Goal: Book appointment/travel/reservation

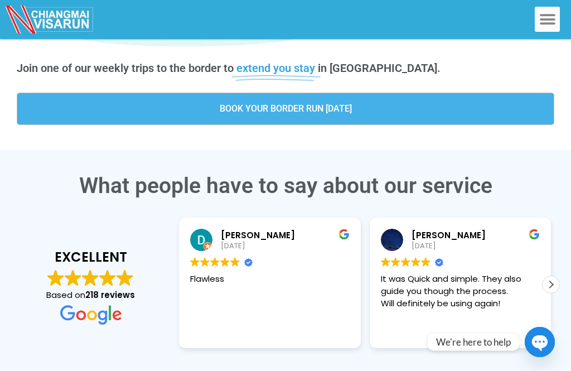
scroll to position [363, 0]
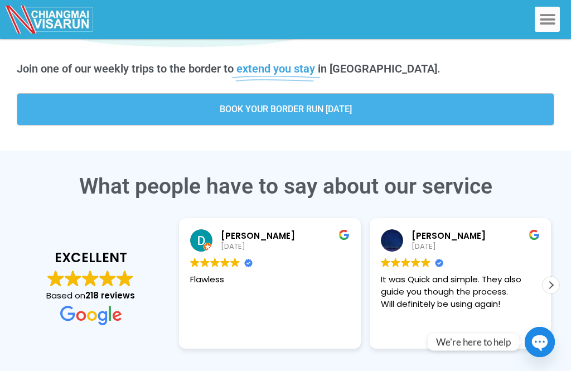
click at [398, 100] on link "BOOK YOUR BORDER RUN [DATE]" at bounding box center [286, 109] width 538 height 32
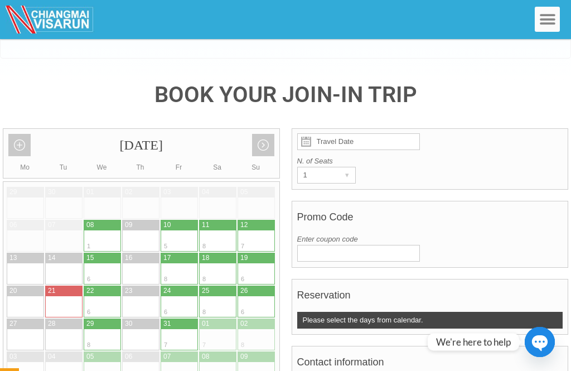
scroll to position [152, 0]
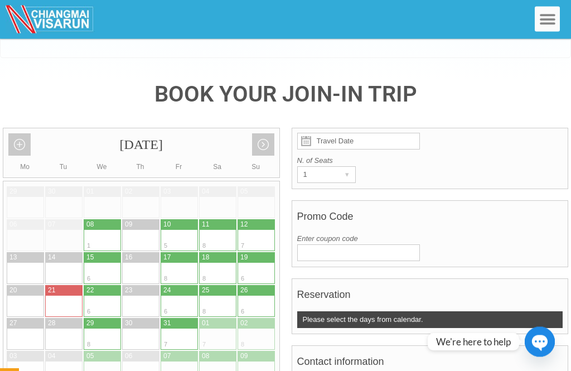
click at [100, 286] on div at bounding box center [94, 291] width 20 height 11
type input "22 October 2025"
radio input "true"
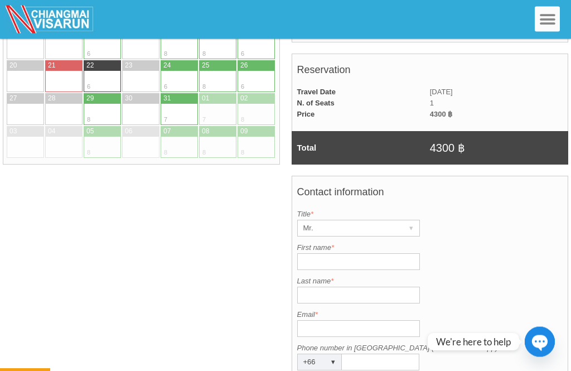
scroll to position [429, 0]
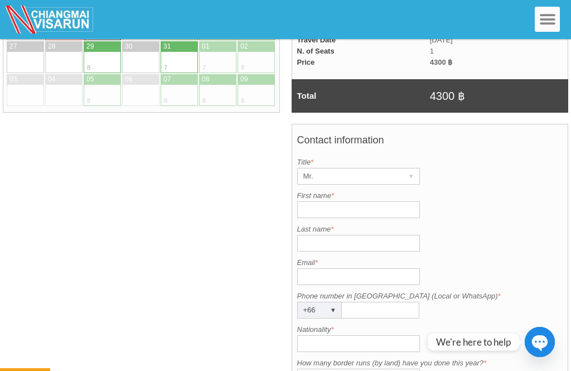
click at [330, 201] on input "First name *" at bounding box center [358, 209] width 123 height 17
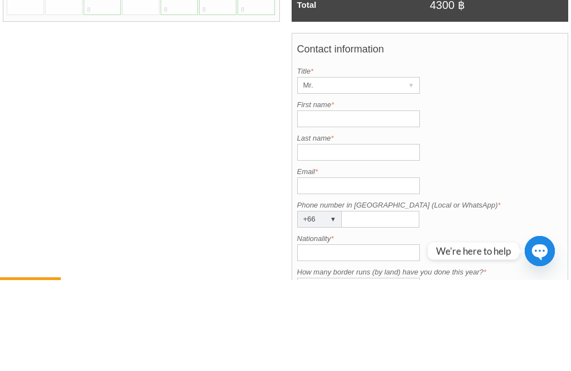
type input "Michael"
type input "Laheney"
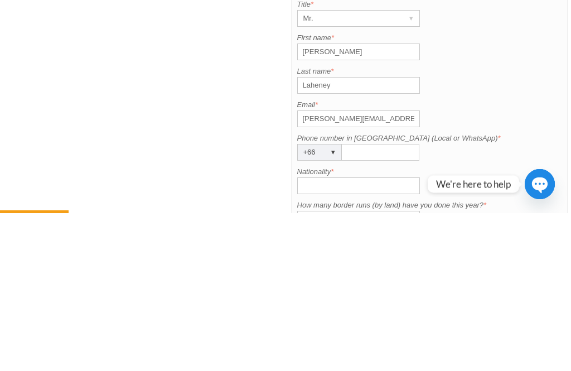
type input "Mikelaheney@yahoo.co.uk"
click at [367, 302] on input "Phone number in Thailand (Local or WhatsApp) *" at bounding box center [381, 310] width 78 height 17
type input "0620172976"
click at [347, 335] on input "Nationality *" at bounding box center [358, 343] width 123 height 17
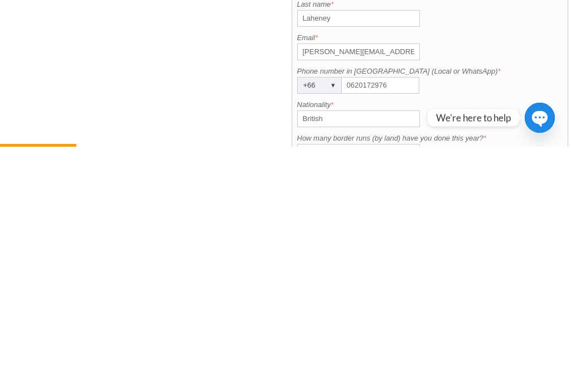
scroll to position [654, 0]
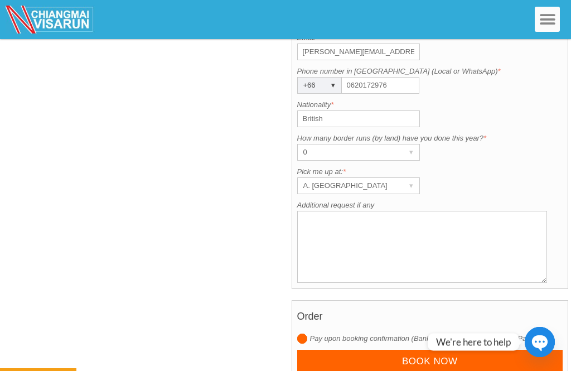
type input "British"
click at [408, 178] on div "▾" at bounding box center [412, 186] width 16 height 16
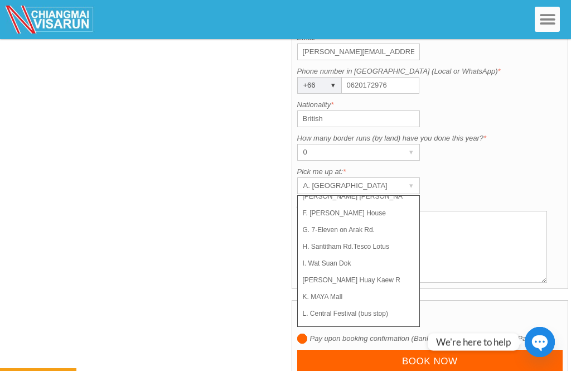
scroll to position [79, 0]
click at [381, 272] on li "J. Huay Kaew Rd. Shell Gas Station" at bounding box center [354, 280] width 112 height 17
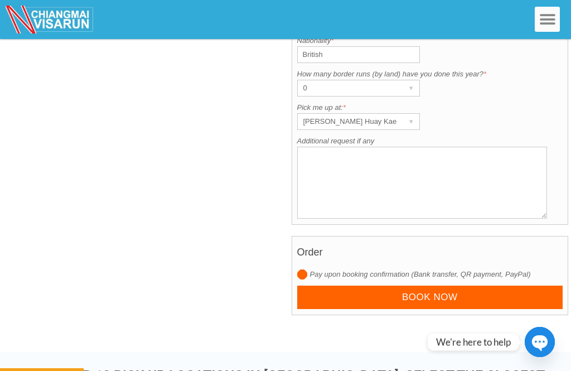
scroll to position [717, 0]
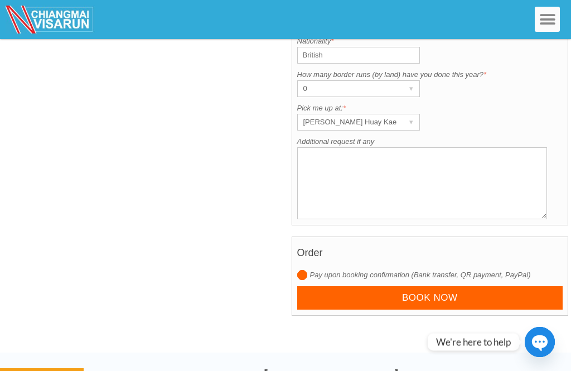
click at [374, 148] on textarea "Additional request if any" at bounding box center [422, 183] width 250 height 72
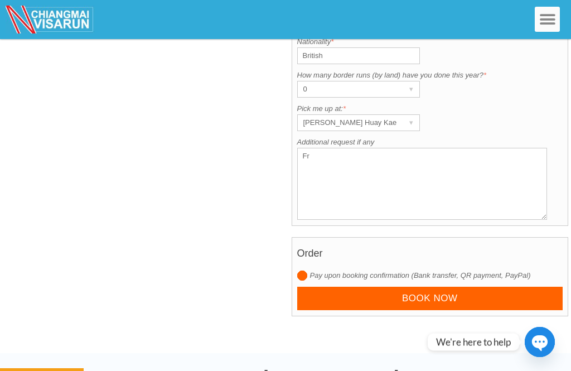
type textarea "F"
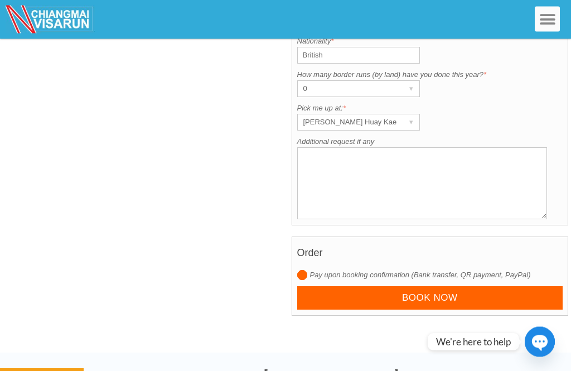
scroll to position [717, 0]
click at [425, 286] on input "Book now" at bounding box center [430, 298] width 266 height 24
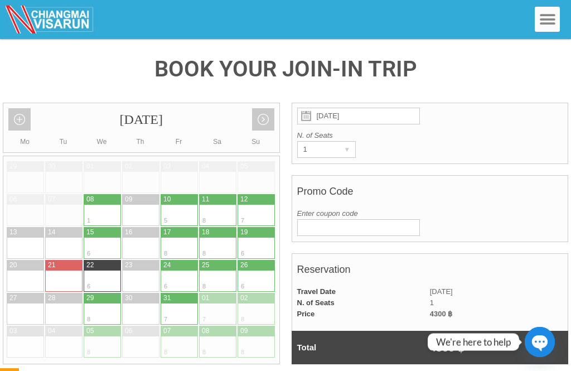
scroll to position [159, 0]
